Goal: Task Accomplishment & Management: Use online tool/utility

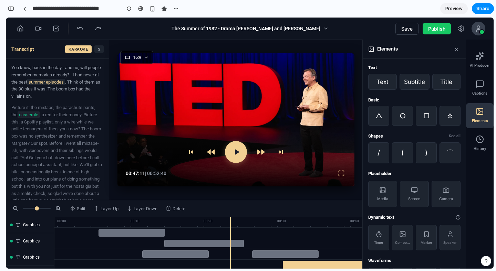
scroll to position [109, 0]
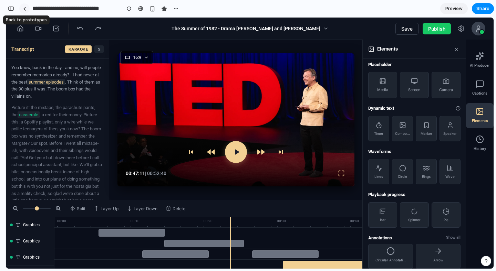
click at [26, 9] on link at bounding box center [24, 8] width 10 height 10
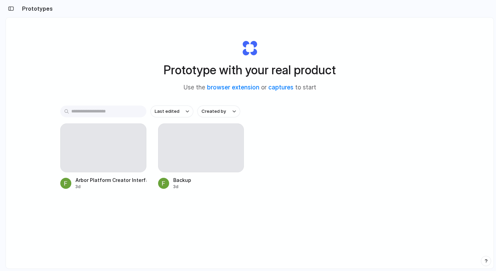
click at [335, 178] on div "Arbor Platform Creator Interface 3d Backup 3d" at bounding box center [249, 157] width 379 height 66
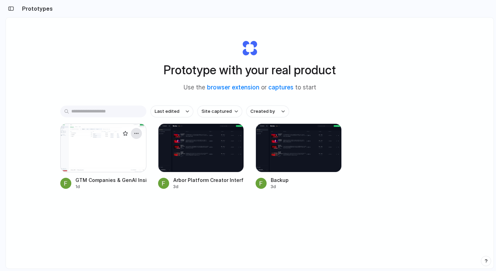
click at [135, 133] on div "button" at bounding box center [137, 134] width 6 height 6
click at [106, 149] on span "Open in new tab" at bounding box center [120, 149] width 35 height 7
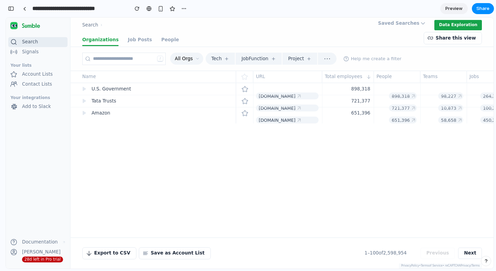
scroll to position [391, 0]
click at [231, 22] on div "Search › Saved Searches Data Exploration" at bounding box center [282, 25] width 423 height 15
click at [450, 23] on button "Data Exploration" at bounding box center [458, 25] width 48 height 10
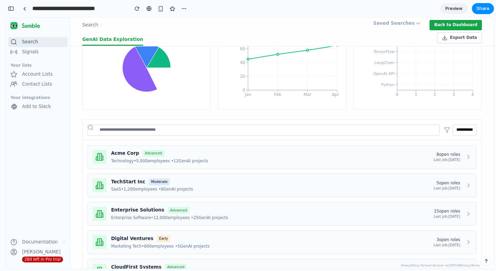
scroll to position [245, 0]
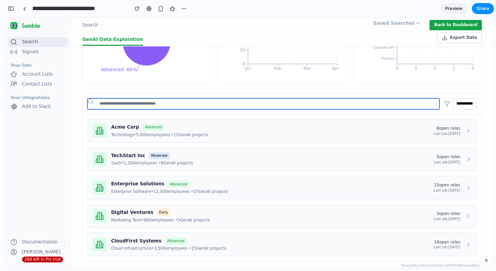
click at [130, 103] on input "text" at bounding box center [264, 104] width 352 height 11
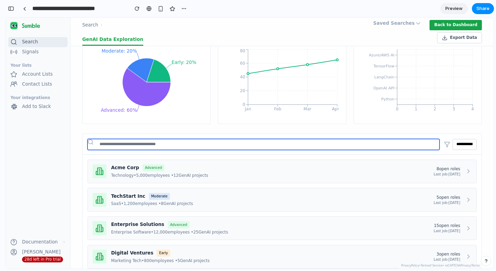
scroll to position [0, 0]
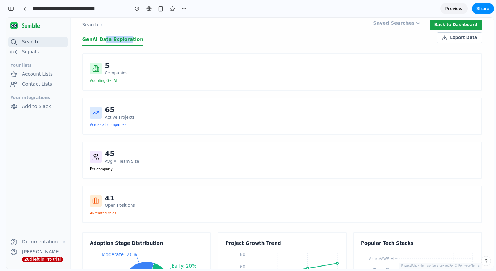
drag, startPoint x: 103, startPoint y: 41, endPoint x: 126, endPoint y: 40, distance: 22.8
click at [126, 40] on link "GenAI Data Exploration" at bounding box center [112, 40] width 61 height 12
click at [179, 98] on div "65 Active Projects Across all companies" at bounding box center [282, 116] width 400 height 37
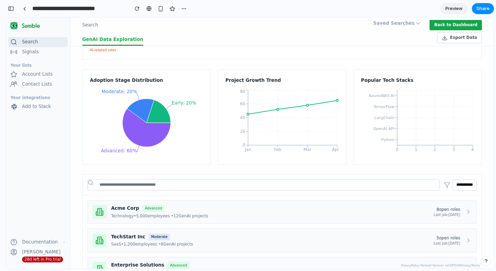
scroll to position [245, 0]
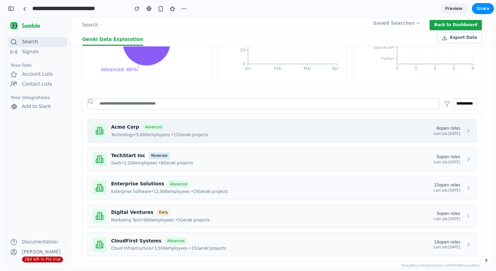
click at [225, 133] on div "Technology • 5,000 employees • 12 GenAI projects" at bounding box center [270, 135] width 318 height 6
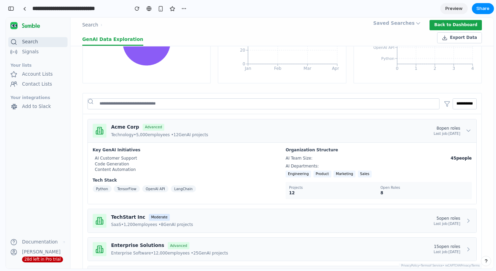
drag, startPoint x: 114, startPoint y: 159, endPoint x: 328, endPoint y: 168, distance: 214.5
click at [333, 169] on div "Key GenAI Initiatives AI Customer Support Code Generation Content Automation Te…" at bounding box center [282, 173] width 379 height 52
drag, startPoint x: 298, startPoint y: 161, endPoint x: 319, endPoint y: 163, distance: 21.1
click at [319, 163] on div "AI Team Size: 45 people AI Departments: Engineering Product Marketing Sales" at bounding box center [379, 167] width 186 height 22
click at [319, 164] on div "AI Departments: Engineering Product Marketing Sales" at bounding box center [379, 171] width 186 height 14
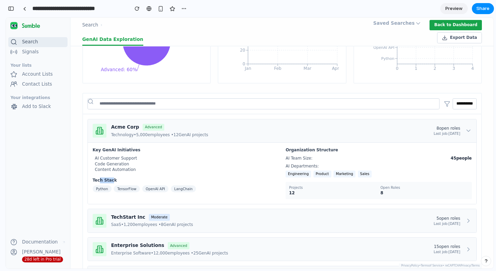
drag, startPoint x: 101, startPoint y: 182, endPoint x: 116, endPoint y: 181, distance: 15.2
click at [116, 181] on h5 "Tech Stack" at bounding box center [186, 181] width 186 height 6
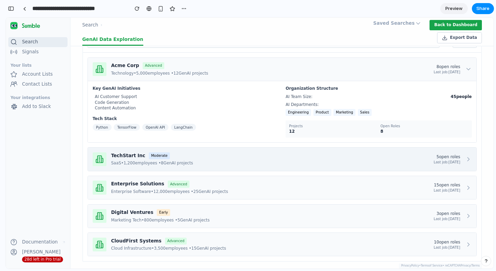
click at [225, 151] on div "TechStart Inc Moderate SaaS • 1,200 employees • 8 GenAI projects 5 open roles L…" at bounding box center [282, 159] width 389 height 23
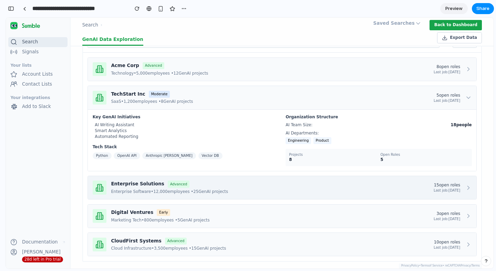
click at [205, 183] on div "Enterprise Solutions Advanced" at bounding box center [270, 184] width 318 height 7
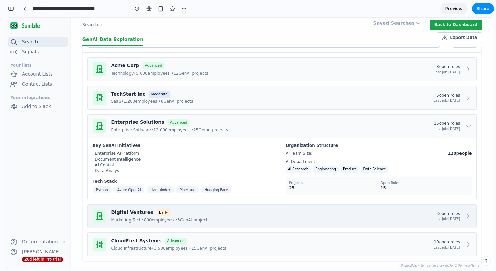
click at [207, 206] on div "Digital Ventures Early Marketing Tech • 800 employees • 5 GenAI projects 3 open…" at bounding box center [282, 216] width 389 height 23
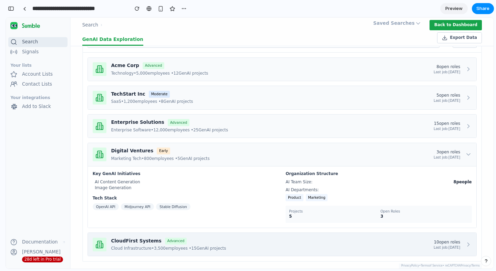
click at [203, 242] on div "CloudFirst Systems Advanced" at bounding box center [270, 241] width 318 height 7
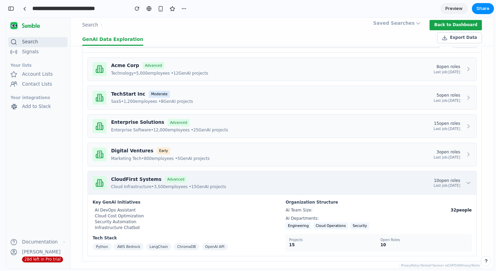
click at [216, 182] on div "CloudFirst Systems Advanced" at bounding box center [270, 179] width 318 height 7
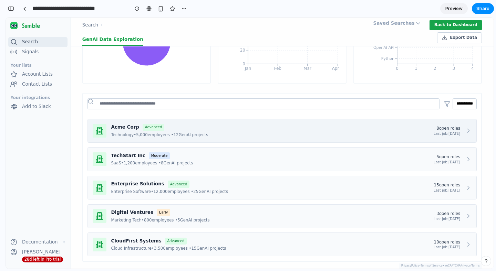
click at [208, 140] on div "Acme Corp Advanced Technology • 5,000 employees • 12 GenAI projects 8 open role…" at bounding box center [282, 131] width 389 height 23
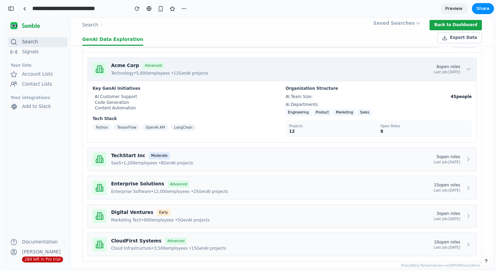
click at [208, 68] on div "Acme Corp Advanced" at bounding box center [270, 65] width 318 height 7
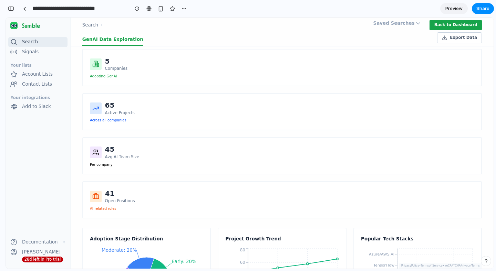
scroll to position [0, 0]
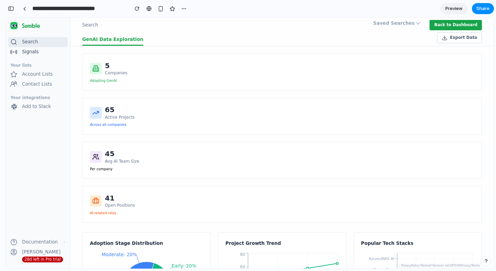
click at [38, 50] on div "Signals" at bounding box center [30, 52] width 17 height 7
click at [29, 97] on div "Your integrations" at bounding box center [38, 98] width 64 height 7
click at [24, 8] on div at bounding box center [24, 9] width 3 height 4
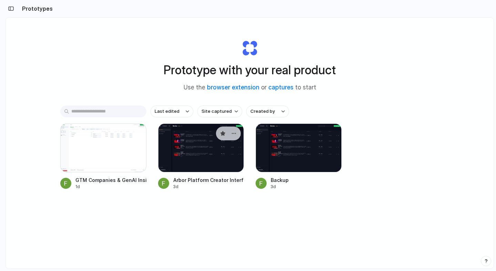
click at [188, 152] on div at bounding box center [201, 148] width 86 height 49
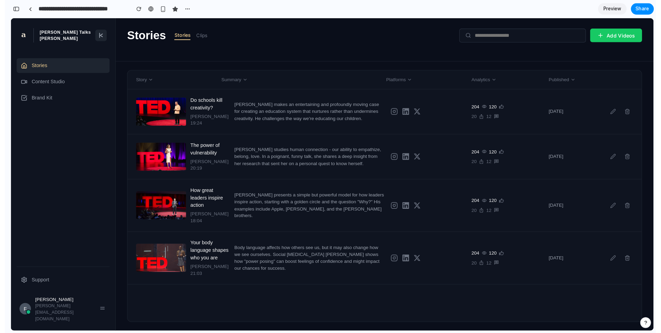
scroll to position [4524, 0]
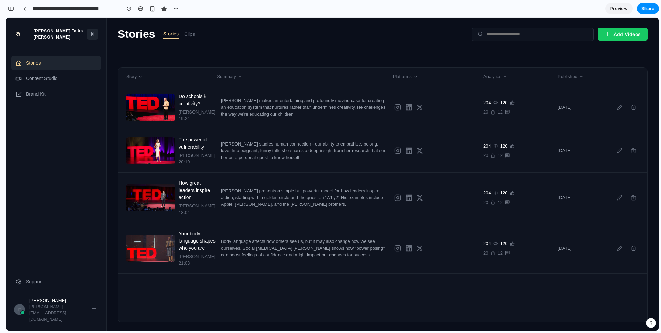
click at [89, 36] on button at bounding box center [92, 34] width 11 height 11
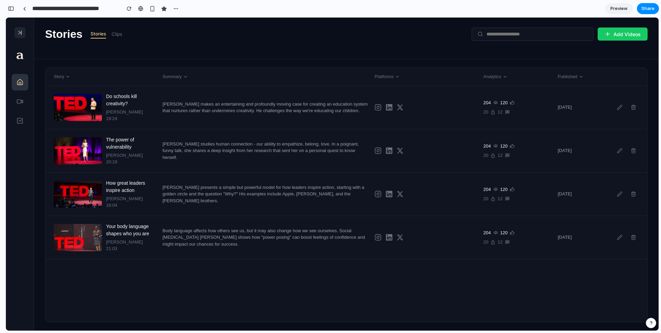
click at [20, 33] on line at bounding box center [20, 33] width 2 height 1
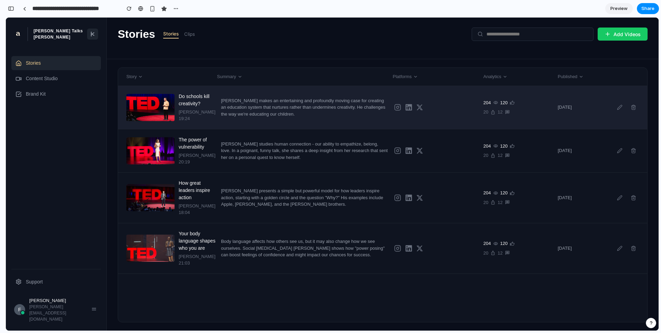
click at [234, 106] on div "[PERSON_NAME] makes an entertaining and profoundly moving case for creating an …" at bounding box center [305, 107] width 168 height 20
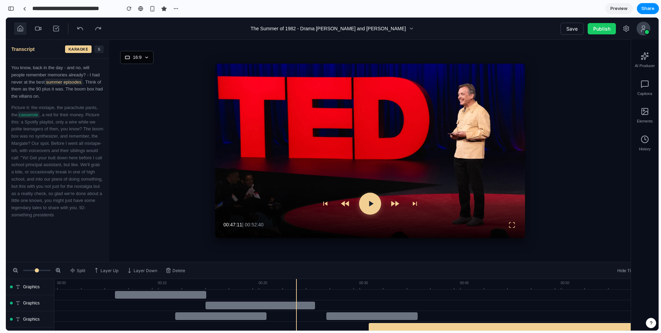
click at [22, 30] on icon at bounding box center [20, 28] width 7 height 7
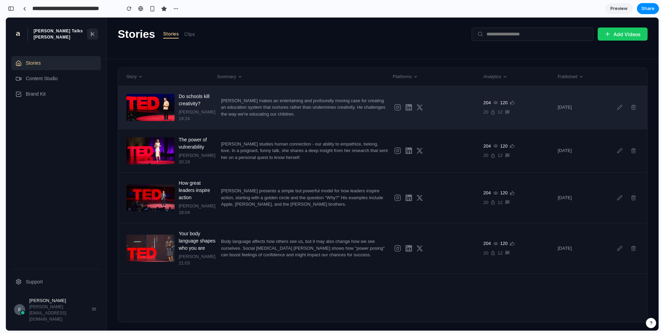
click at [268, 108] on div "[PERSON_NAME] makes an entertaining and profoundly moving case for creating an …" at bounding box center [305, 107] width 168 height 20
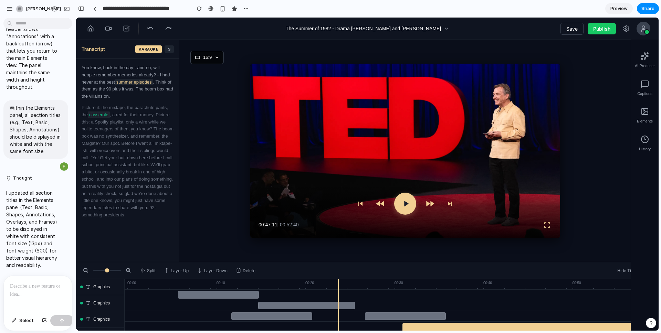
scroll to position [0, 0]
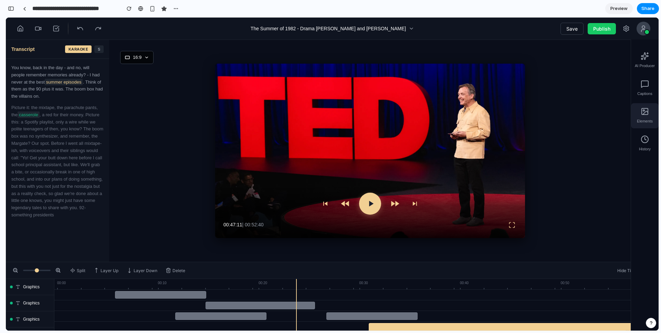
click at [496, 110] on circle at bounding box center [644, 110] width 1 height 1
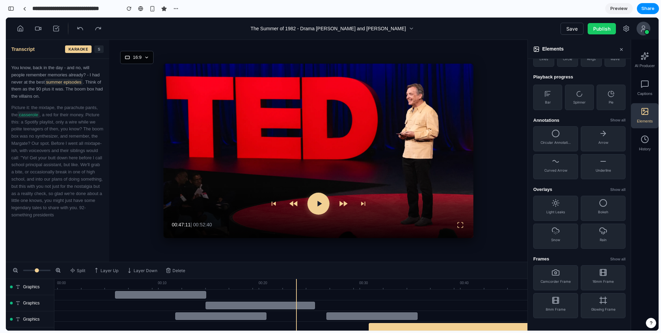
click at [496, 112] on div "Elements" at bounding box center [645, 115] width 28 height 25
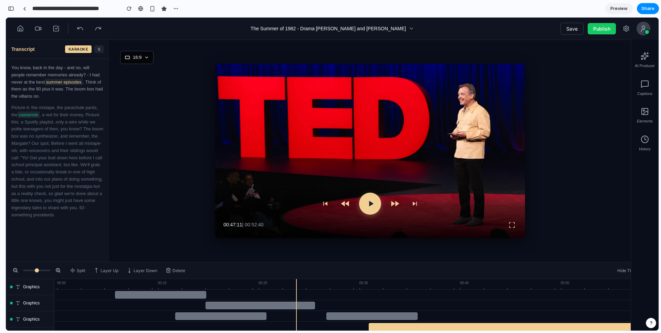
click at [496, 117] on div "Elements" at bounding box center [645, 115] width 28 height 25
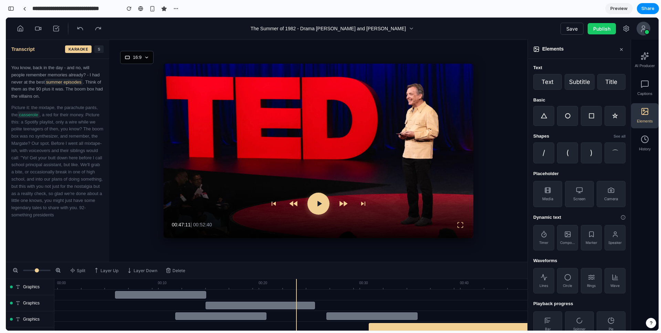
click at [496, 116] on div "Elements" at bounding box center [645, 115] width 28 height 25
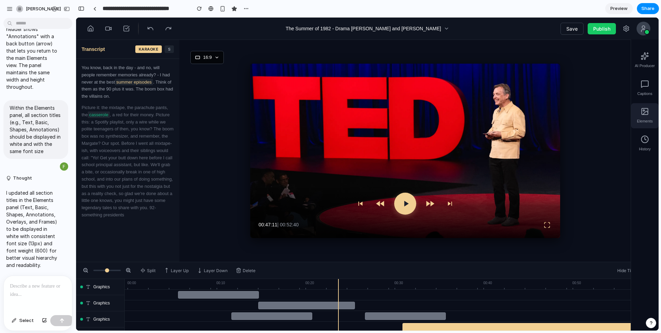
click at [496, 113] on div "Elements" at bounding box center [645, 115] width 28 height 25
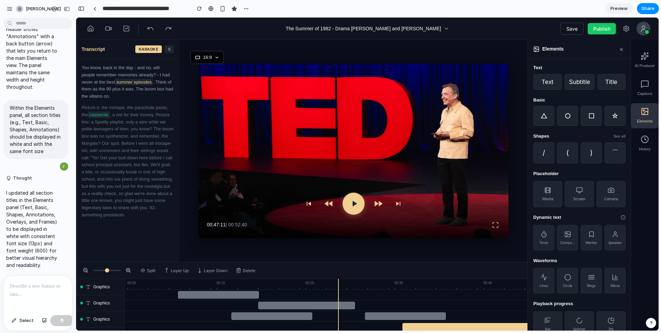
click at [496, 117] on div "Elements" at bounding box center [645, 115] width 28 height 25
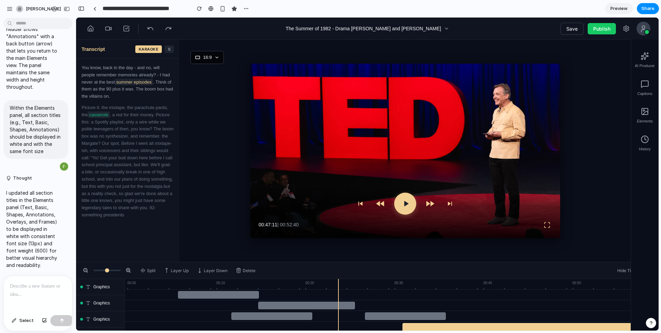
click at [496, 118] on div "Elements" at bounding box center [645, 115] width 28 height 25
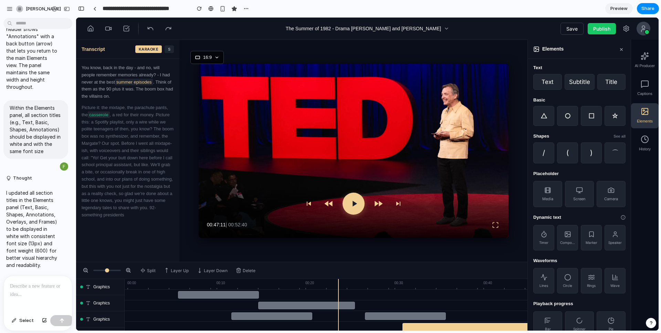
click at [496, 118] on div "Elements" at bounding box center [645, 115] width 28 height 25
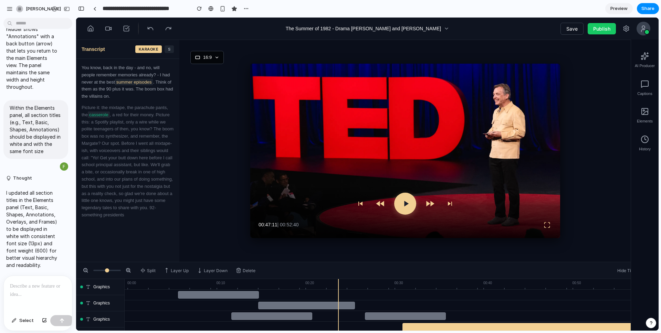
click at [496, 118] on div "Elements" at bounding box center [645, 115] width 28 height 25
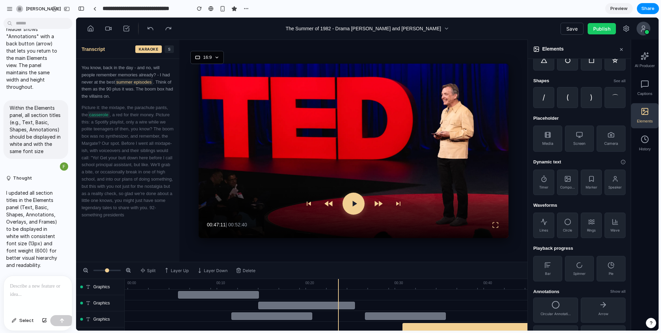
scroll to position [38, 0]
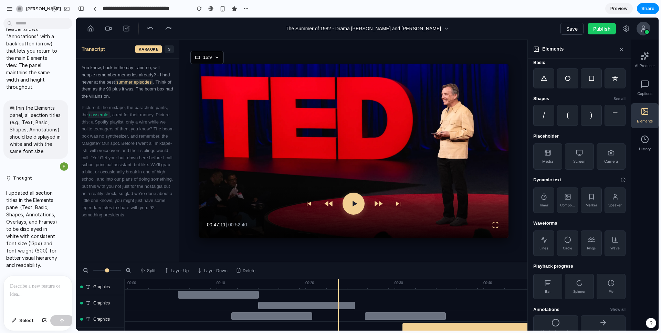
click at [496, 120] on span "Elements" at bounding box center [645, 122] width 16 height 6
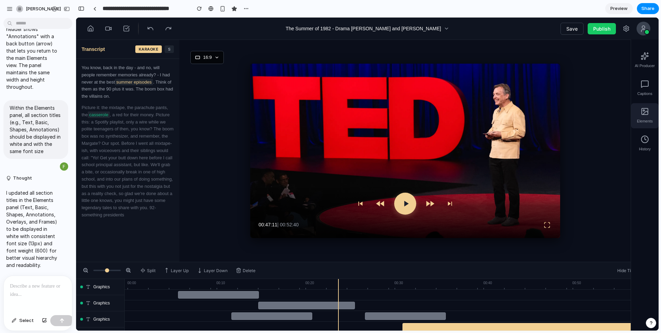
click at [496, 114] on icon at bounding box center [645, 111] width 8 height 8
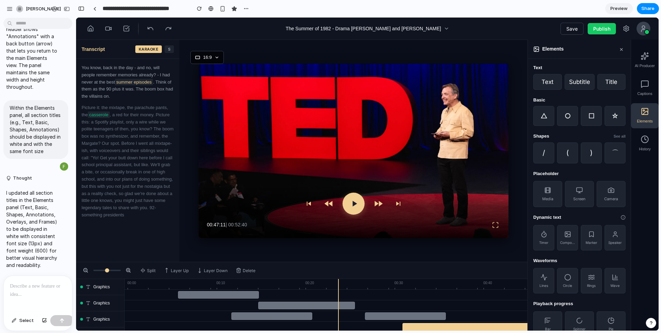
click at [496, 114] on div "Elements" at bounding box center [645, 115] width 28 height 25
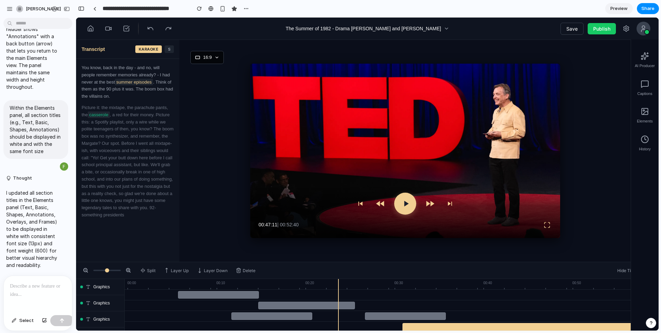
click at [496, 113] on icon at bounding box center [645, 111] width 8 height 8
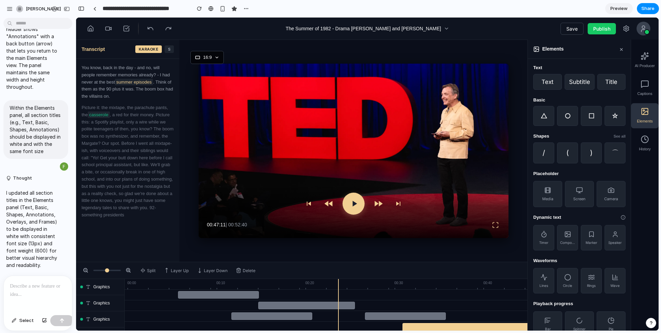
click at [496, 113] on icon at bounding box center [645, 111] width 8 height 8
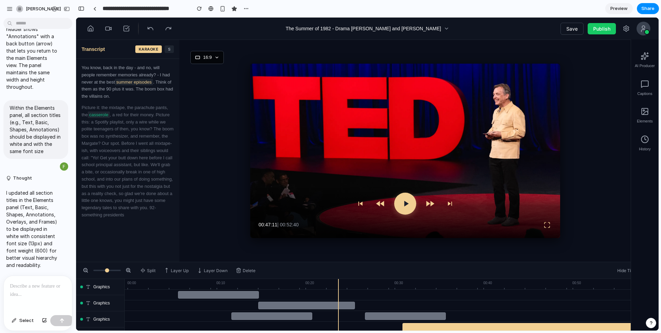
click at [496, 113] on icon at bounding box center [645, 111] width 8 height 8
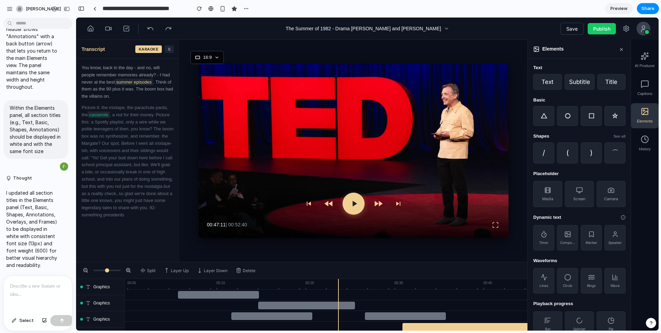
click at [496, 115] on rect at bounding box center [645, 112] width 6 height 6
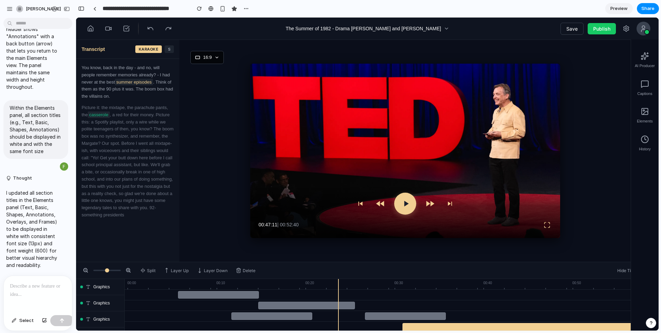
click at [496, 117] on div "Elements" at bounding box center [645, 115] width 28 height 25
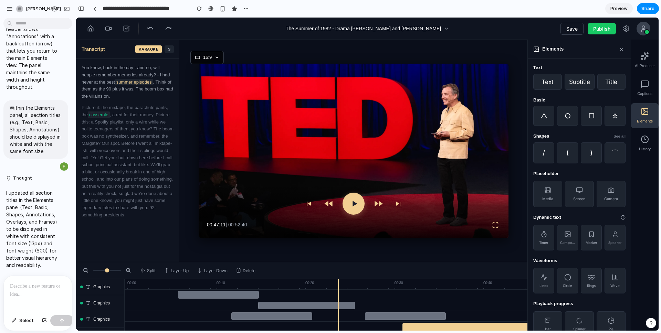
click at [496, 114] on icon at bounding box center [645, 112] width 5 height 3
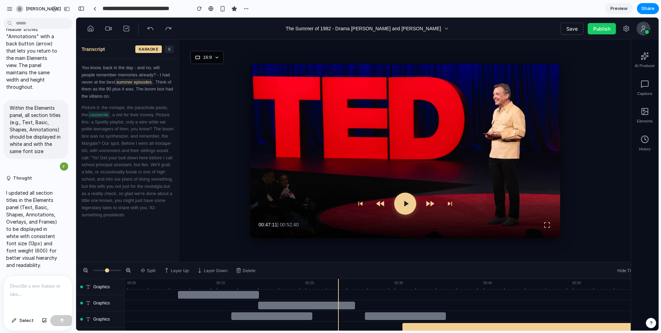
click at [496, 117] on div "Elements" at bounding box center [645, 115] width 28 height 25
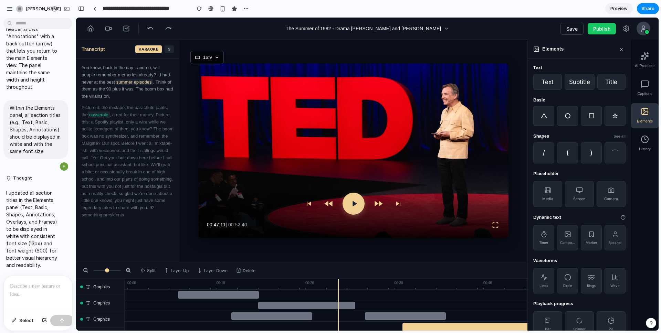
click at [496, 113] on icon at bounding box center [645, 111] width 8 height 8
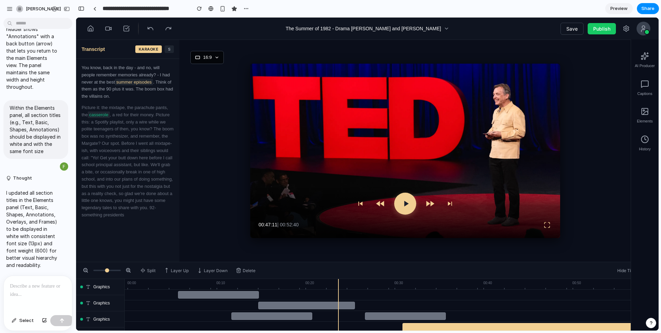
click at [496, 114] on icon at bounding box center [645, 112] width 5 height 3
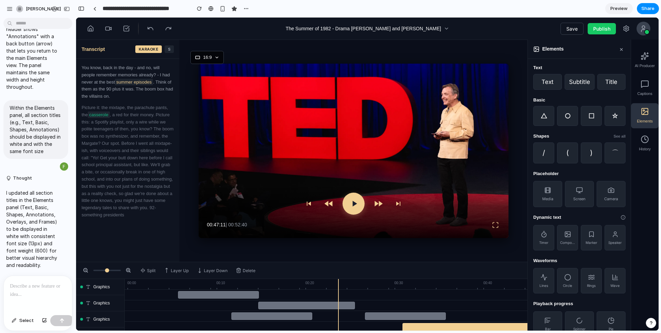
click at [496, 114] on icon at bounding box center [645, 112] width 5 height 3
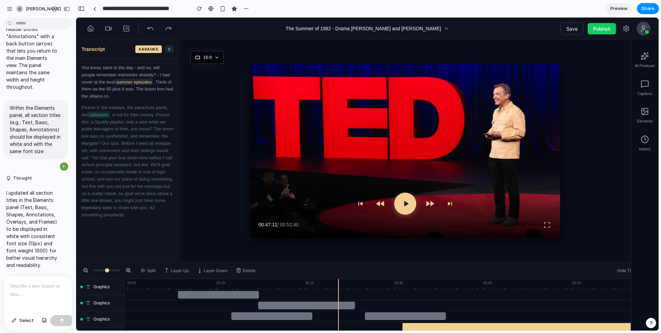
click at [496, 113] on icon at bounding box center [645, 112] width 5 height 3
